Goal: Task Accomplishment & Management: Manage account settings

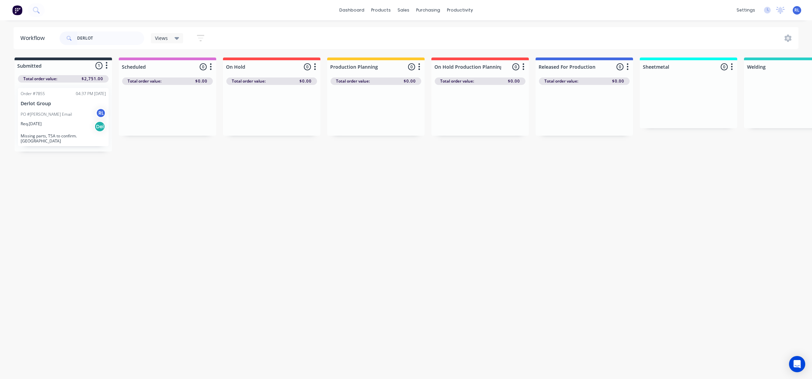
click at [176, 41] on icon at bounding box center [176, 37] width 5 height 7
click at [184, 126] on button "[PERSON_NAME]'s Work" at bounding box center [192, 129] width 72 height 8
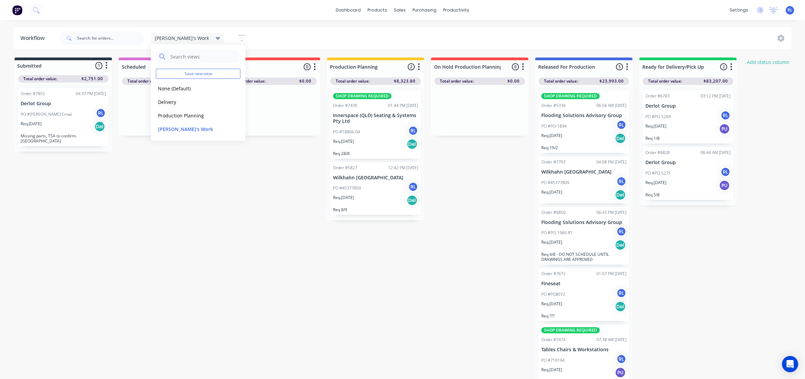
click at [334, 320] on div "Submitted 1 Status colour #273444 hex #273444 Save Cancel Summaries Total order…" at bounding box center [657, 219] width 1324 height 325
click at [238, 37] on icon "button" at bounding box center [241, 38] width 7 height 8
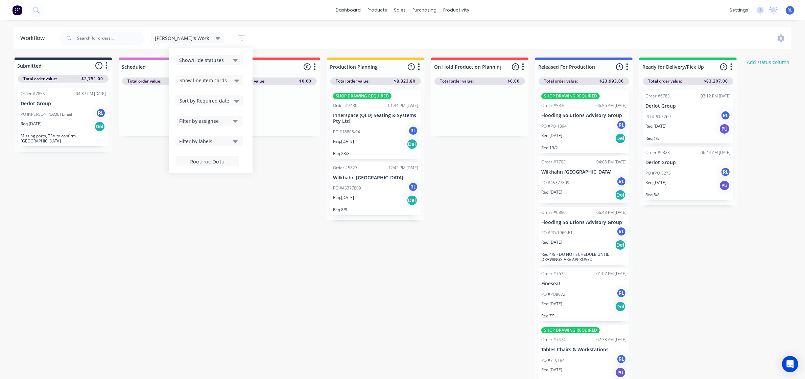
click at [208, 62] on button "Show/Hide statuses" at bounding box center [210, 60] width 68 height 10
click at [180, 97] on div "button" at bounding box center [187, 98] width 14 height 14
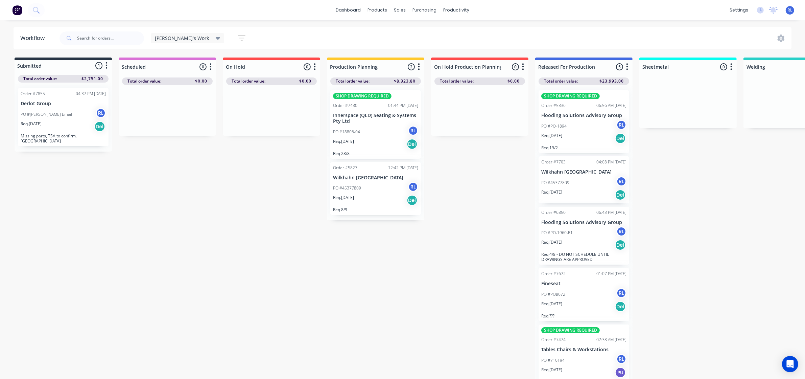
click at [297, 249] on div "Submitted 1 Status colour #273444 hex #273444 Save Cancel Summaries Total order…" at bounding box center [657, 219] width 1324 height 325
click at [216, 37] on icon at bounding box center [218, 37] width 5 height 7
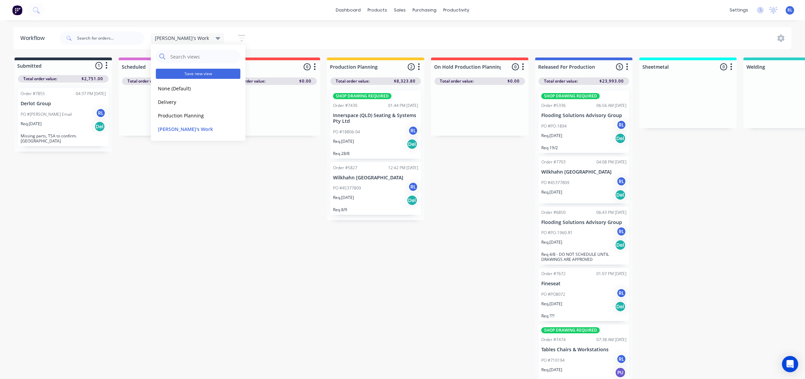
click at [200, 73] on button "Save new view" at bounding box center [198, 74] width 85 height 10
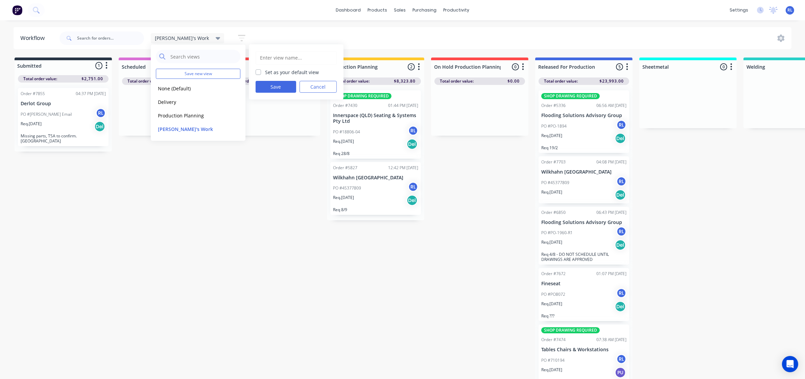
click at [287, 60] on input "text" at bounding box center [296, 57] width 74 height 13
type input "[PERSON_NAME]'s Work"
click at [283, 91] on button "Save" at bounding box center [276, 87] width 41 height 12
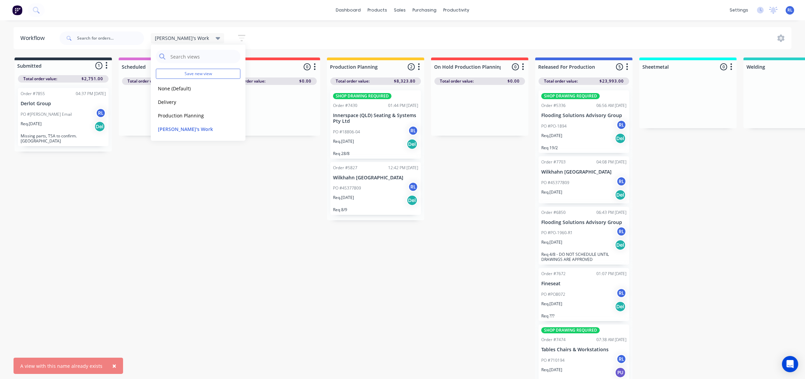
click at [248, 214] on div "Submitted 1 Status colour #273444 hex #273444 Save Cancel Summaries Total order…" at bounding box center [657, 219] width 1324 height 325
click at [189, 32] on div "[PERSON_NAME]'s Work Save new view None (Default) edit Delivery edit Production…" at bounding box center [202, 37] width 102 height 13
click at [216, 37] on icon at bounding box center [218, 37] width 5 height 7
click at [238, 173] on div "Submitted 1 Status colour #273444 hex #273444 Save Cancel Summaries Total order…" at bounding box center [657, 219] width 1324 height 325
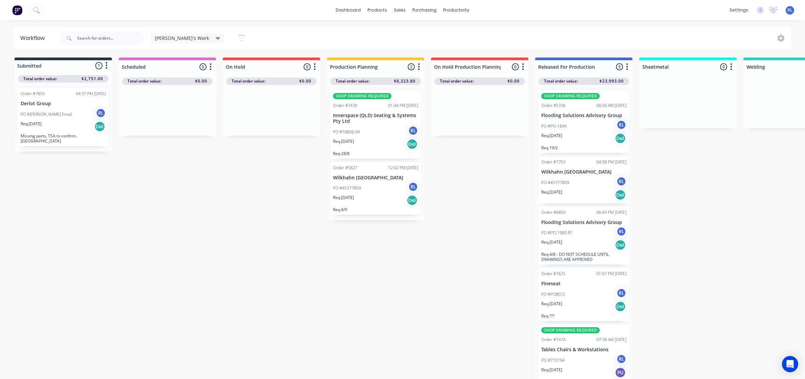
click at [216, 39] on icon at bounding box center [218, 38] width 5 height 3
click at [193, 130] on button "[PERSON_NAME]'s Work" at bounding box center [192, 129] width 72 height 8
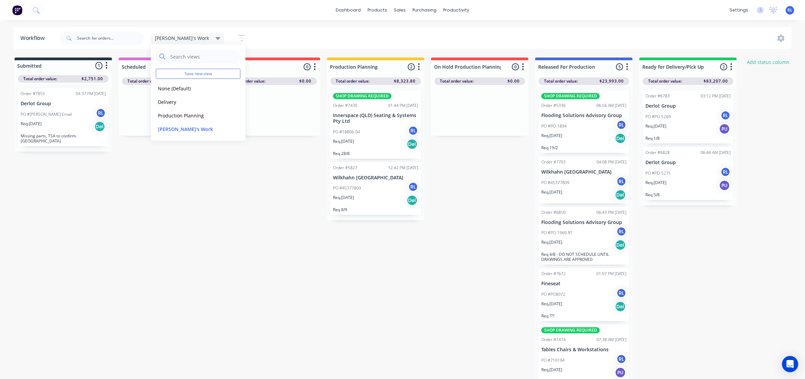
click at [425, 253] on div "Submitted 1 Status colour #273444 hex #273444 Save Cancel Summaries Total order…" at bounding box center [657, 219] width 1324 height 325
click at [190, 37] on div "[PERSON_NAME]'s Work" at bounding box center [188, 38] width 74 height 10
click at [230, 130] on button "edit" at bounding box center [234, 128] width 9 height 7
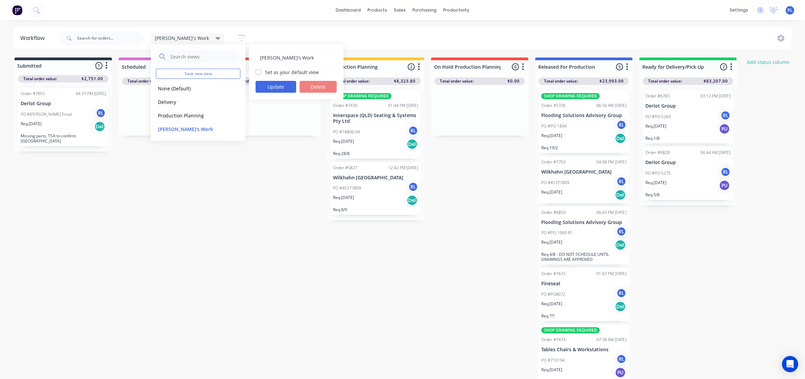
click at [260, 177] on div "Submitted 1 Status colour #273444 hex #273444 Save Cancel Summaries Total order…" at bounding box center [657, 219] width 1324 height 325
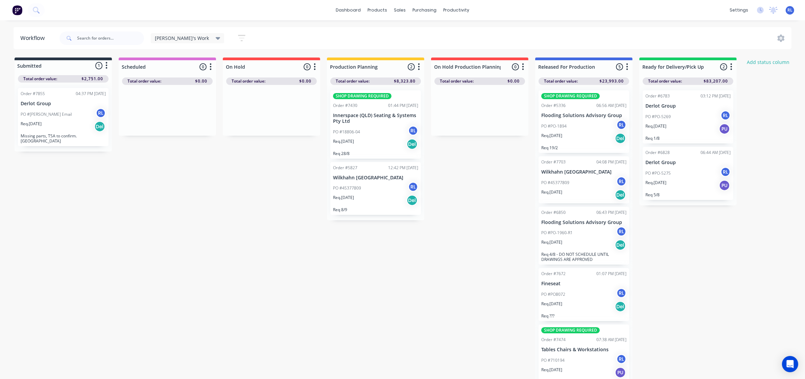
click at [238, 39] on icon "button" at bounding box center [241, 38] width 7 height 8
click at [233, 61] on icon "button" at bounding box center [235, 60] width 5 height 3
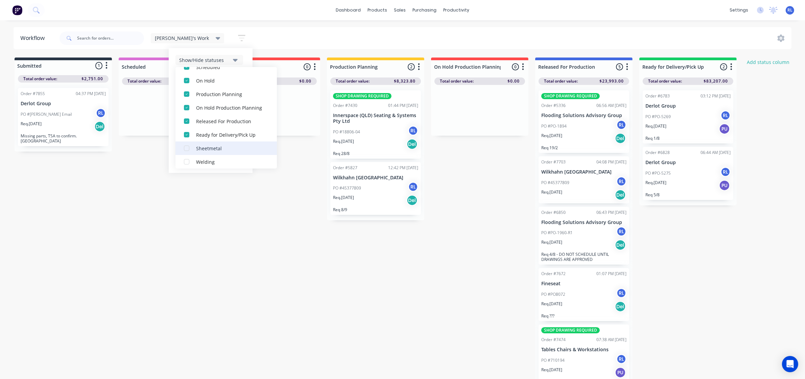
scroll to position [88, 0]
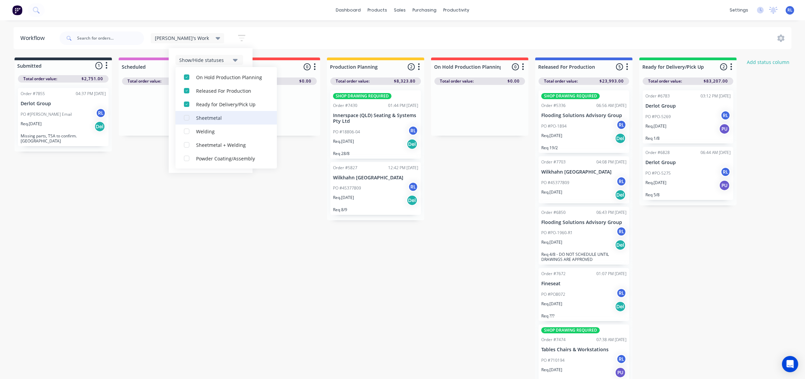
click at [196, 118] on div "Sheetmetal" at bounding box center [230, 117] width 68 height 7
click at [196, 131] on div "Welding" at bounding box center [230, 130] width 68 height 7
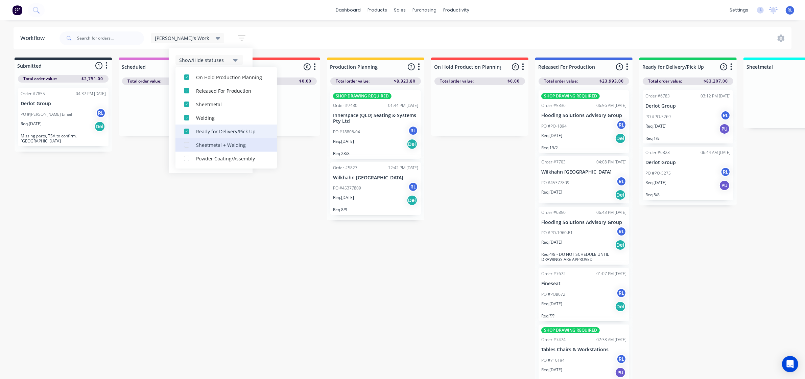
drag, startPoint x: 185, startPoint y: 140, endPoint x: 189, endPoint y: 148, distance: 8.5
click at [186, 142] on button "Sheetmetal + Welding" at bounding box center [226, 145] width 101 height 14
click at [196, 156] on div "Powder Coating/Assembly" at bounding box center [230, 158] width 68 height 7
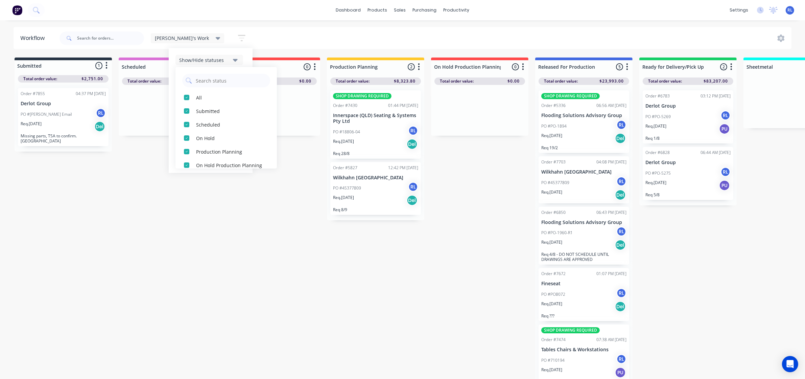
click at [261, 154] on div "Submitted 1 Status colour #273444 hex #273444 Save Cancel Summaries Total order…" at bounding box center [657, 219] width 1324 height 325
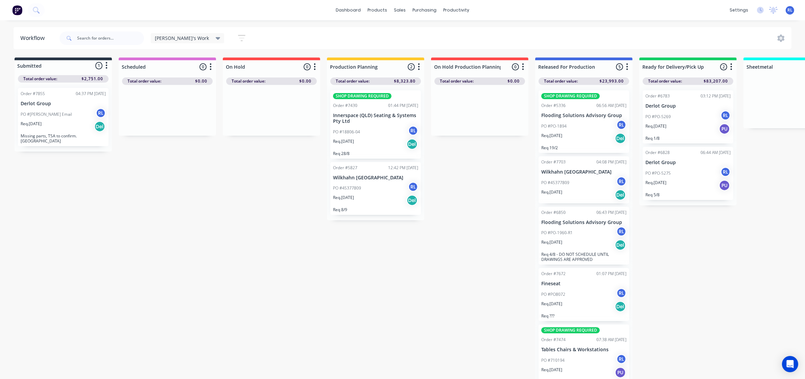
click at [238, 34] on icon "button" at bounding box center [241, 38] width 7 height 8
click at [244, 214] on div "Submitted 1 Status colour #273444 hex #273444 Save Cancel Summaries Total order…" at bounding box center [657, 219] width 1324 height 325
click at [216, 37] on icon at bounding box center [218, 38] width 5 height 3
click at [232, 129] on button "edit" at bounding box center [234, 128] width 9 height 7
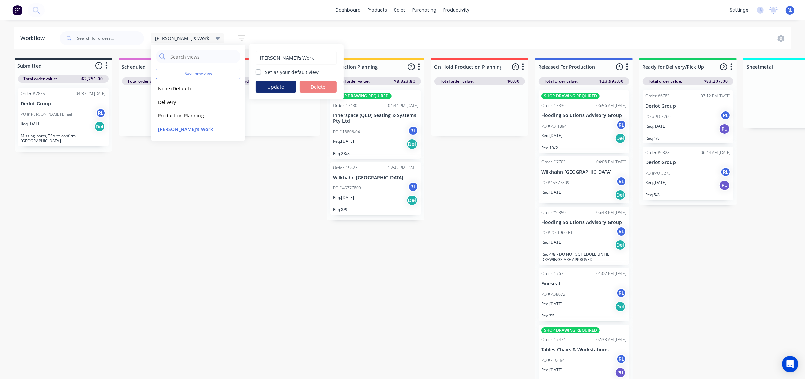
click at [281, 85] on button "Update" at bounding box center [276, 87] width 41 height 12
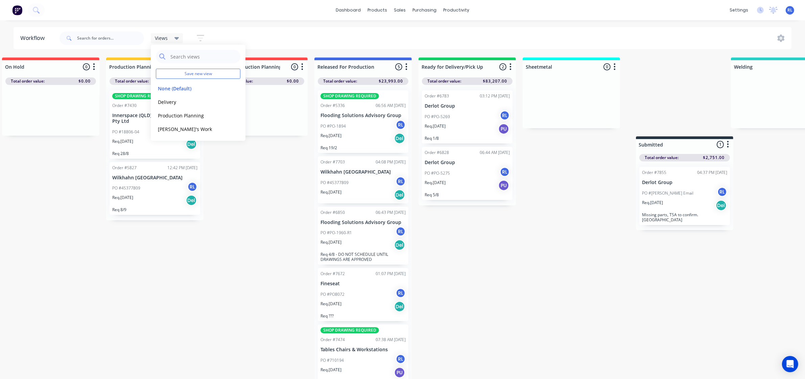
scroll to position [0, 122]
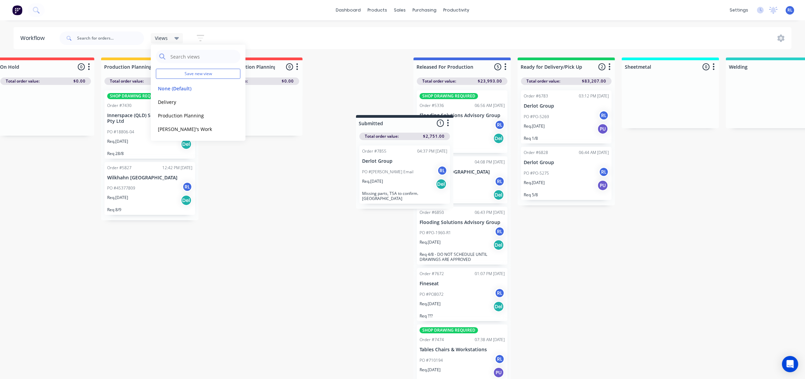
drag, startPoint x: 76, startPoint y: 65, endPoint x: 418, endPoint y: 124, distance: 346.6
click at [418, 124] on div "Submitted 1 Status colour #273444 hex #273444 Save Cancel Summaries Total order…" at bounding box center [535, 219] width 1324 height 325
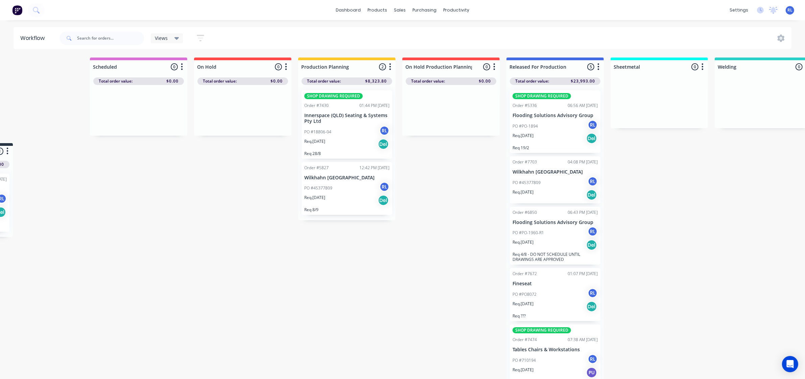
scroll to position [0, 0]
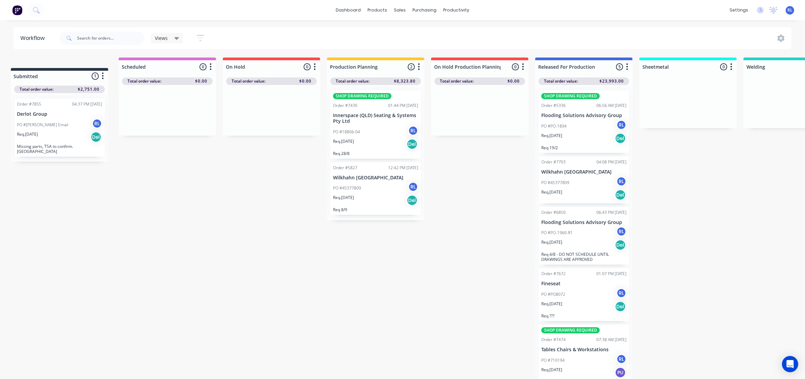
drag, startPoint x: 374, startPoint y: 63, endPoint x: 60, endPoint y: 79, distance: 314.5
click at [60, 79] on div "Scheduled 0 Status colour #DA70D6 hex #DA70D6 Save Cancel Notifications Email S…" at bounding box center [657, 219] width 1324 height 325
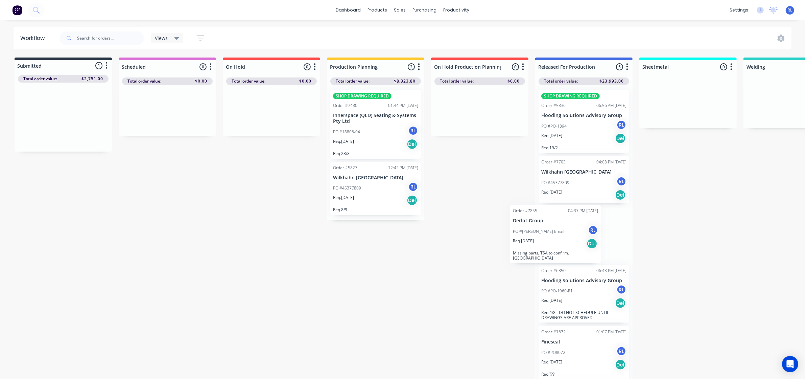
drag, startPoint x: 70, startPoint y: 124, endPoint x: 562, endPoint y: 238, distance: 505.4
click at [562, 238] on div "Submitted 1 Status colour #273444 hex #273444 Save Cancel Summaries Total order…" at bounding box center [657, 219] width 1324 height 325
click at [461, 302] on div "Submitted 0 Status colour #273444 hex #273444 Save Cancel Summaries Total order…" at bounding box center [657, 219] width 1324 height 325
drag, startPoint x: 417, startPoint y: 286, endPoint x: 418, endPoint y: 289, distance: 3.6
click at [418, 289] on div "Submitted 0 Status colour #273444 hex #273444 Save Cancel Summaries Total order…" at bounding box center [657, 219] width 1324 height 325
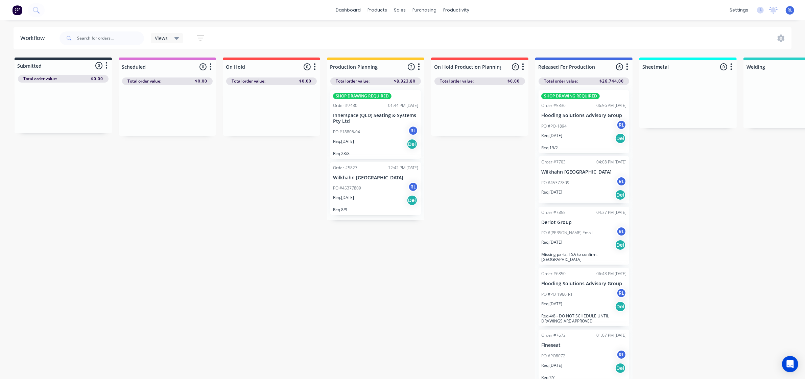
click at [388, 146] on div "Req. [DATE] Del" at bounding box center [375, 143] width 85 height 11
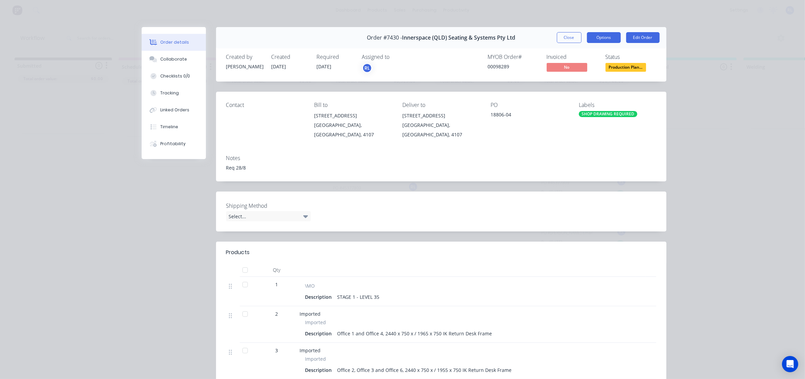
click at [595, 40] on button "Options" at bounding box center [604, 37] width 34 height 11
click at [588, 64] on div "Work Order" at bounding box center [585, 69] width 59 height 10
click at [591, 79] on div "Standard" at bounding box center [585, 82] width 59 height 10
